Goal: Transaction & Acquisition: Book appointment/travel/reservation

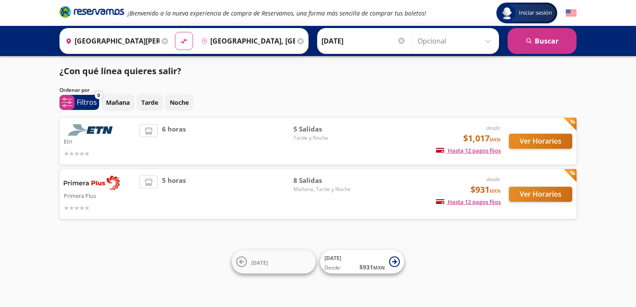
click at [553, 158] on div "Etn desde: $1,017 MXN Hasta 12 pagos fijos Pagos fijos en compras mayores a $30…" at bounding box center [317, 141] width 517 height 47
click at [533, 148] on button "Ver Horarios" at bounding box center [540, 141] width 63 height 15
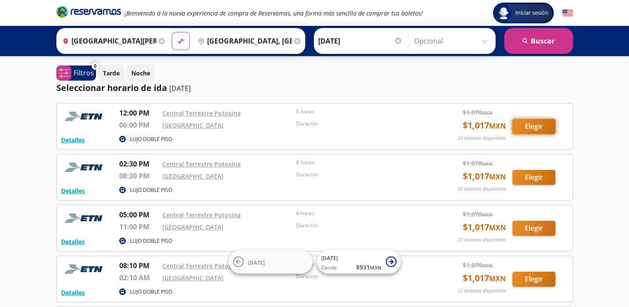
click at [539, 122] on button "Elegir" at bounding box center [534, 126] width 43 height 15
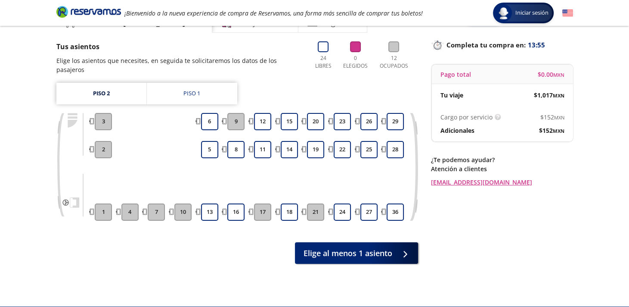
scroll to position [53, 0]
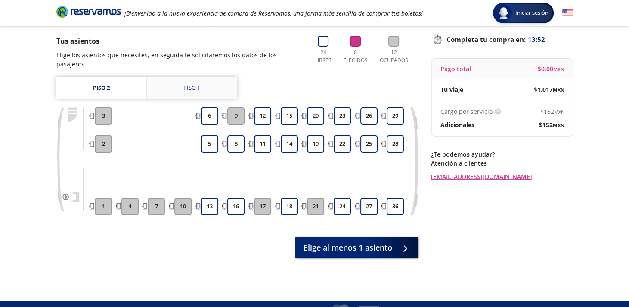
click at [193, 84] on div "Piso 1" at bounding box center [191, 88] width 17 height 9
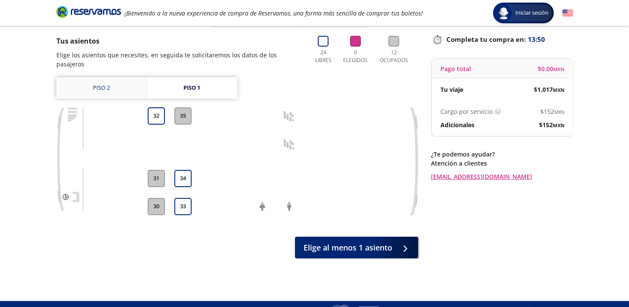
click at [136, 81] on link "Piso 2" at bounding box center [101, 88] width 90 height 22
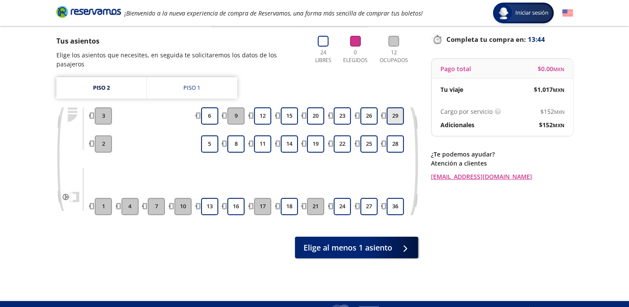
click at [392, 107] on button "29" at bounding box center [395, 115] width 17 height 17
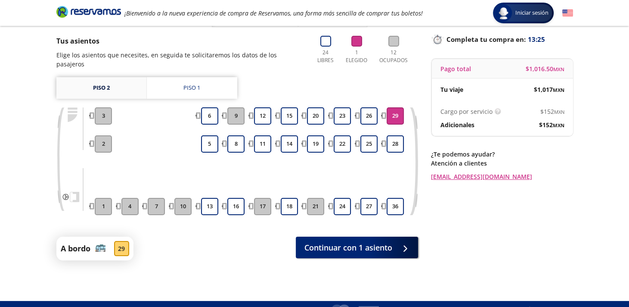
click at [115, 87] on link "Piso 2" at bounding box center [101, 88] width 90 height 22
click at [164, 85] on link "Piso 1" at bounding box center [192, 88] width 90 height 22
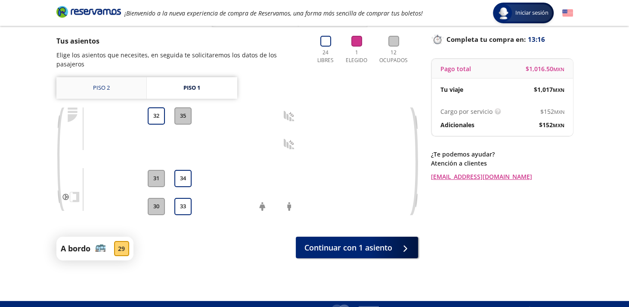
click at [100, 79] on link "Piso 2" at bounding box center [101, 88] width 90 height 22
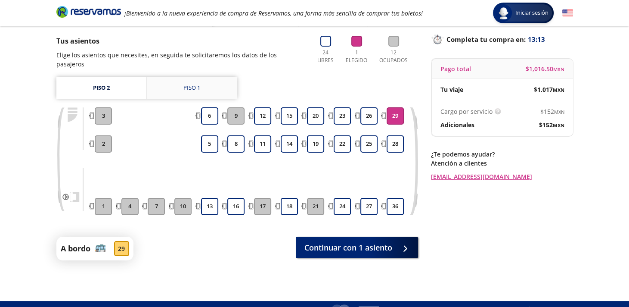
click at [167, 78] on link "Piso 1" at bounding box center [192, 88] width 90 height 22
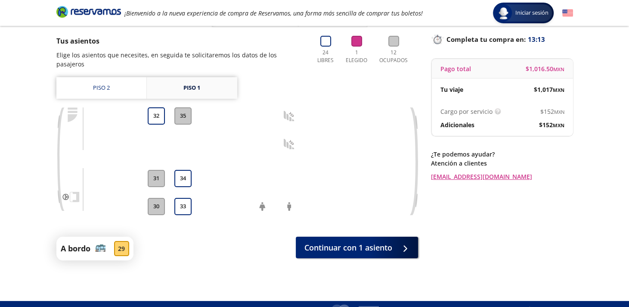
click at [167, 78] on link "Piso 1" at bounding box center [192, 88] width 90 height 22
click at [183, 84] on div "Piso 1" at bounding box center [191, 88] width 17 height 9
click at [112, 78] on link "Piso 2" at bounding box center [101, 88] width 90 height 22
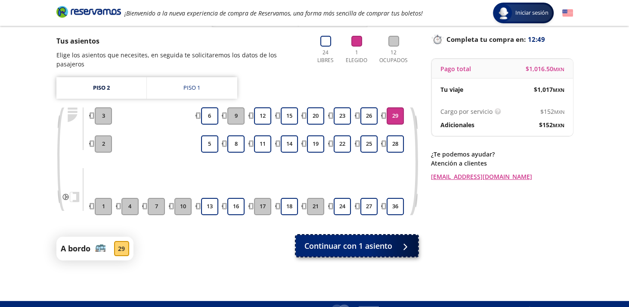
click at [375, 240] on span "Continuar con 1 asiento" at bounding box center [349, 246] width 88 height 12
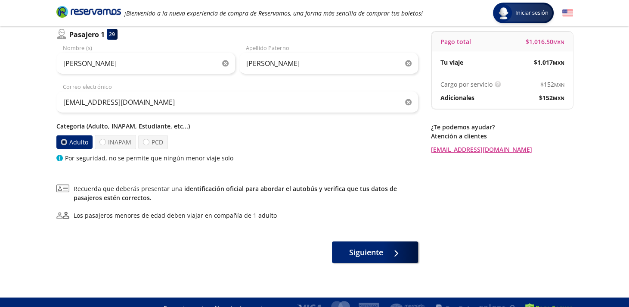
scroll to position [92, 0]
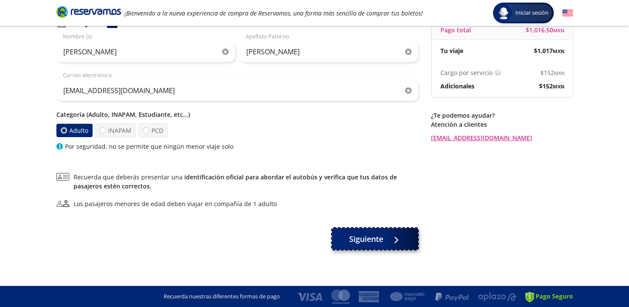
click at [380, 241] on span "Siguiente" at bounding box center [366, 239] width 34 height 12
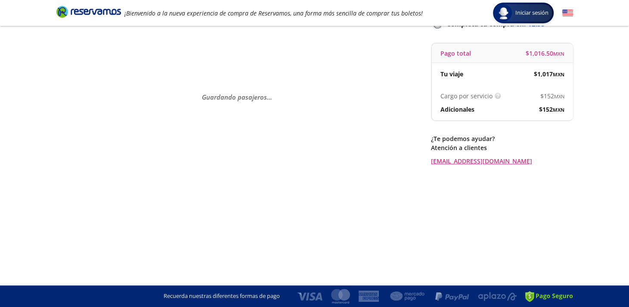
scroll to position [0, 0]
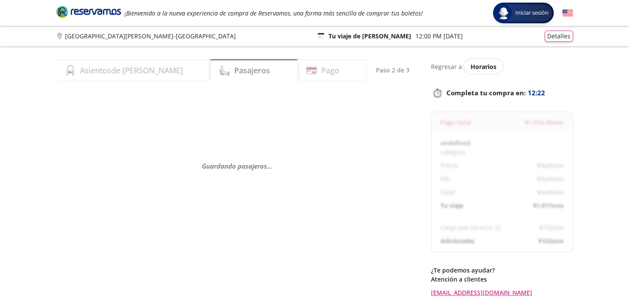
select select "MX"
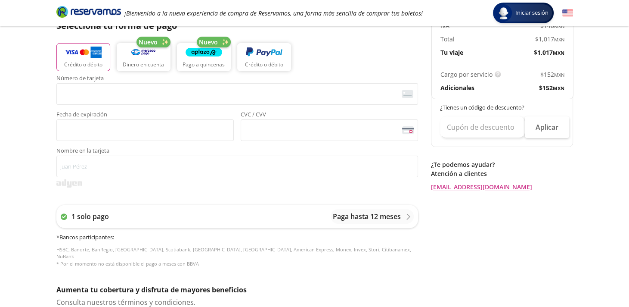
scroll to position [203, 0]
click at [166, 152] on span "Nombre en la tarjeta" at bounding box center [237, 152] width 362 height 8
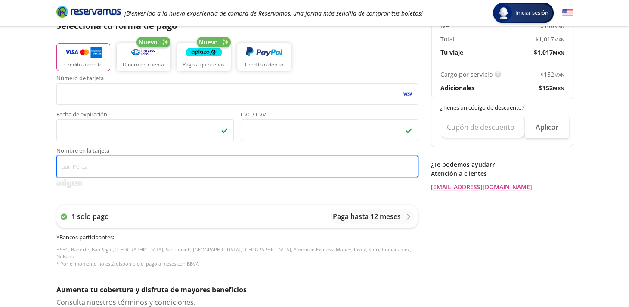
click at [166, 155] on input "Nombre en la tarjeta" at bounding box center [237, 166] width 362 height 22
type input "[PERSON_NAME]"
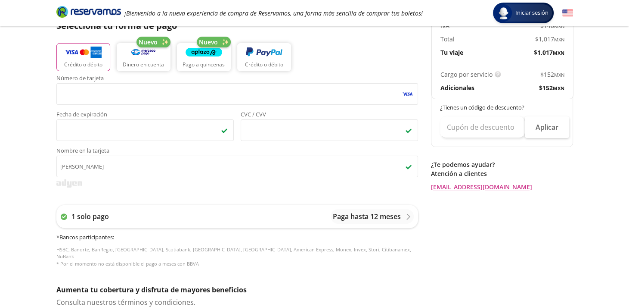
click at [2, 180] on div "Group 9 Created with Sketch. Pago [GEOGRAPHIC_DATA][PERSON_NAME] - [GEOGRAPHIC_…" at bounding box center [314, 154] width 629 height 714
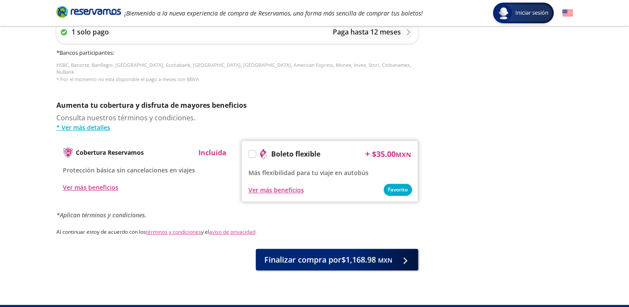
scroll to position [388, 0]
click at [96, 183] on div "Ver más beneficios" at bounding box center [91, 187] width 56 height 9
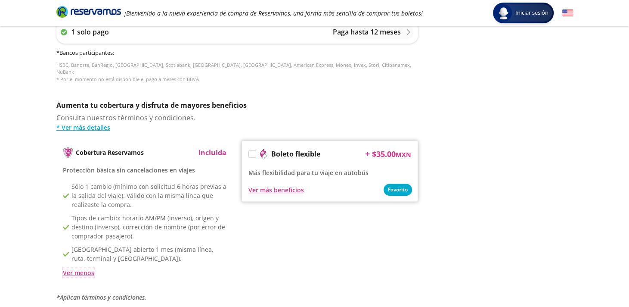
scroll to position [412, 0]
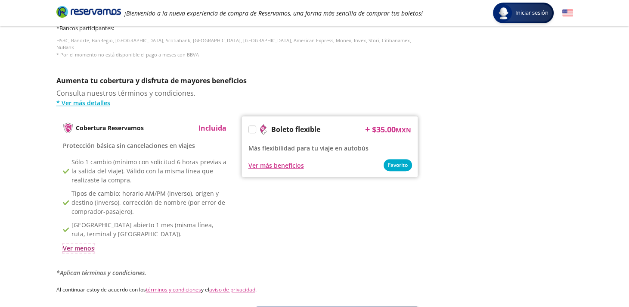
click at [83, 243] on div "Ver menos" at bounding box center [78, 247] width 31 height 9
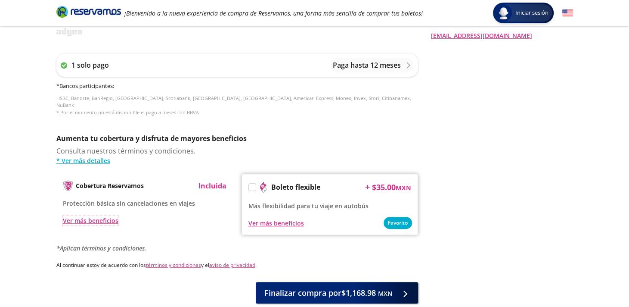
scroll to position [400, 0]
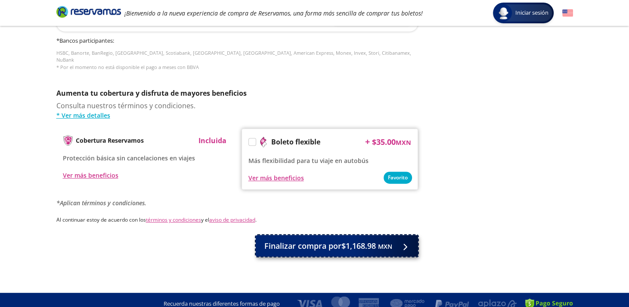
click at [332, 235] on button "Finalizar compra por $1,168.98 MXN" at bounding box center [337, 246] width 162 height 22
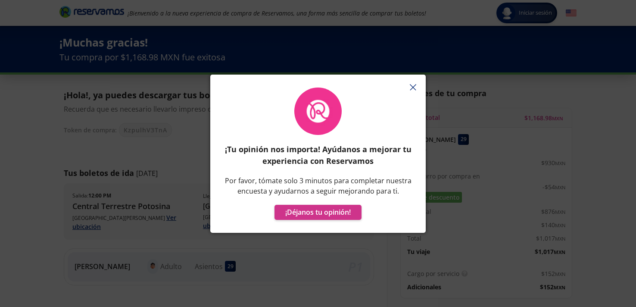
click at [413, 87] on icon "button" at bounding box center [413, 87] width 6 height 6
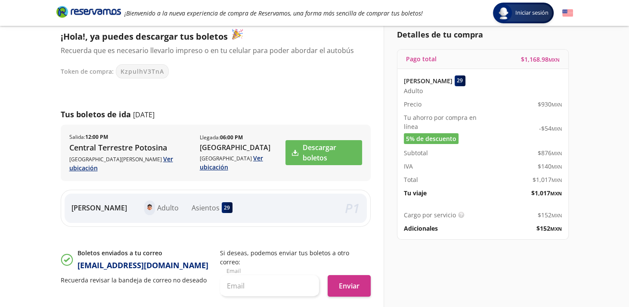
scroll to position [54, 0]
